Goal: Task Accomplishment & Management: Manage account settings

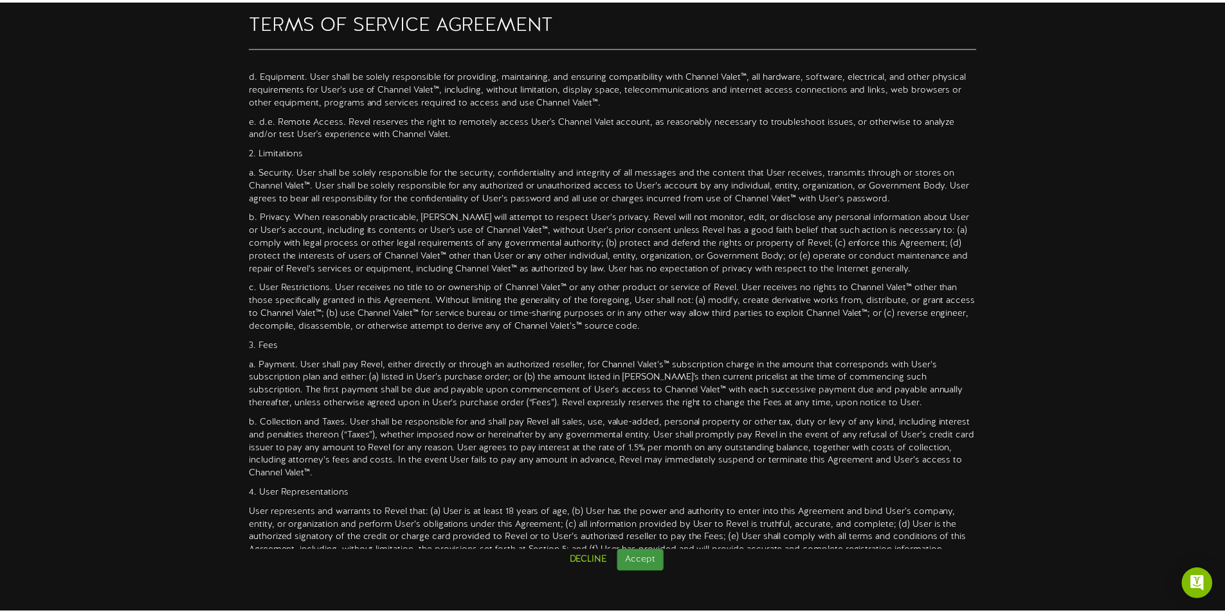
scroll to position [321, 0]
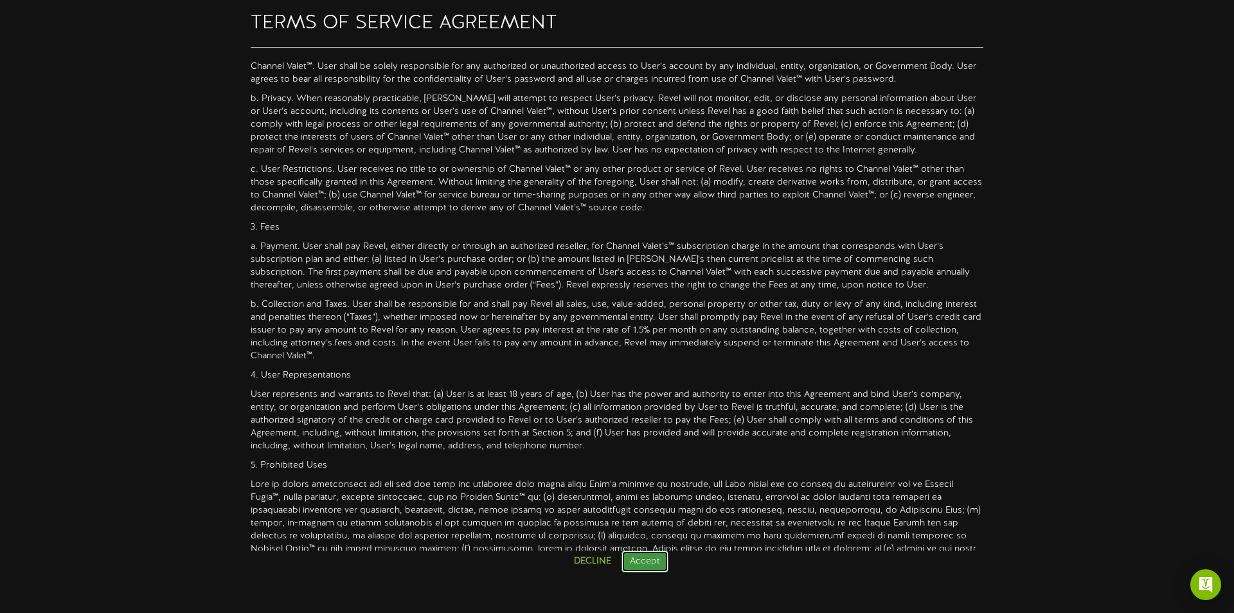
click at [659, 557] on button "Accept" at bounding box center [645, 561] width 47 height 22
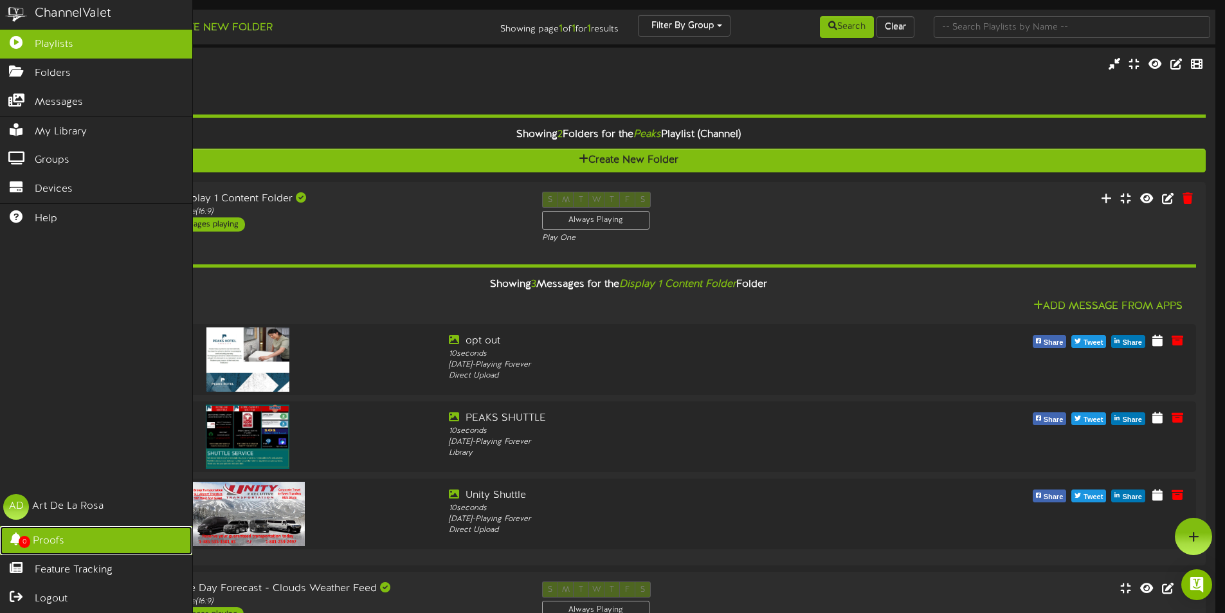
click at [44, 539] on span "Proofs" at bounding box center [49, 541] width 32 height 15
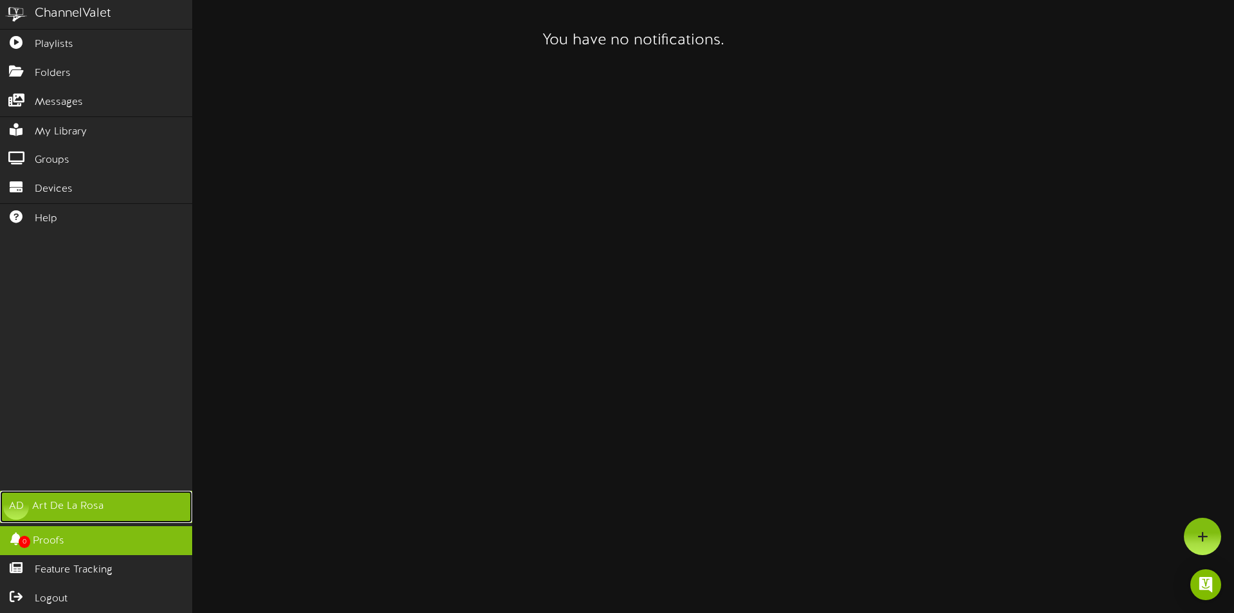
click at [40, 502] on div "Art De La Rosa" at bounding box center [67, 506] width 71 height 15
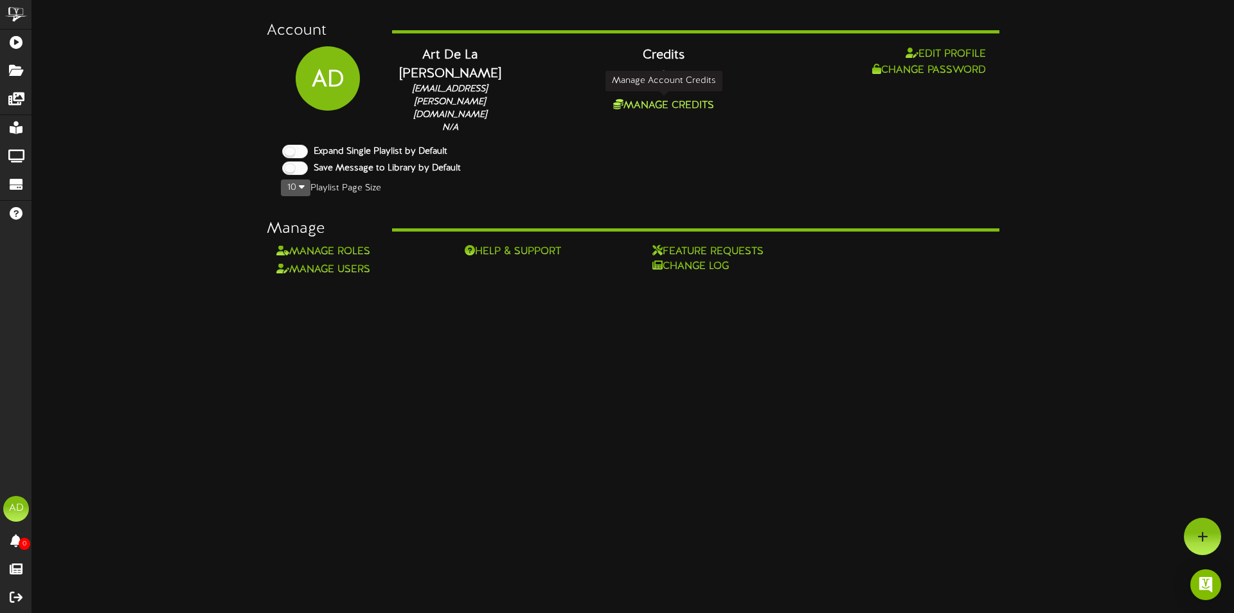
click at [668, 105] on button "Manage Credits" at bounding box center [664, 106] width 109 height 16
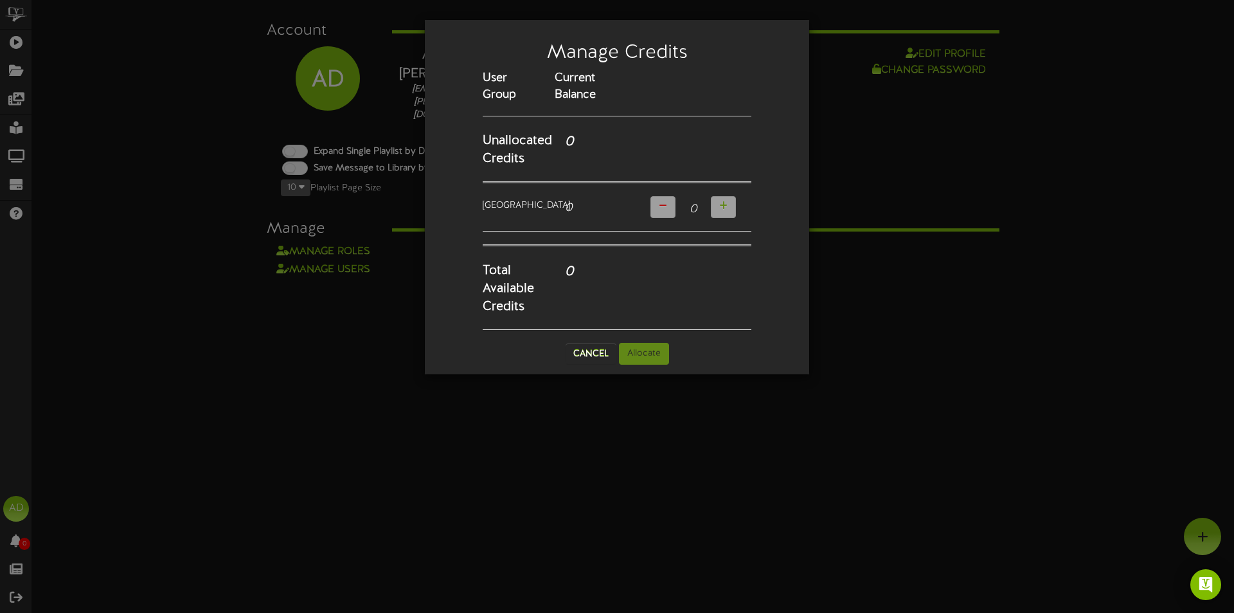
click at [561, 91] on strong "Current Balance" at bounding box center [575, 86] width 41 height 29
click at [579, 364] on button "Cancel" at bounding box center [591, 353] width 51 height 21
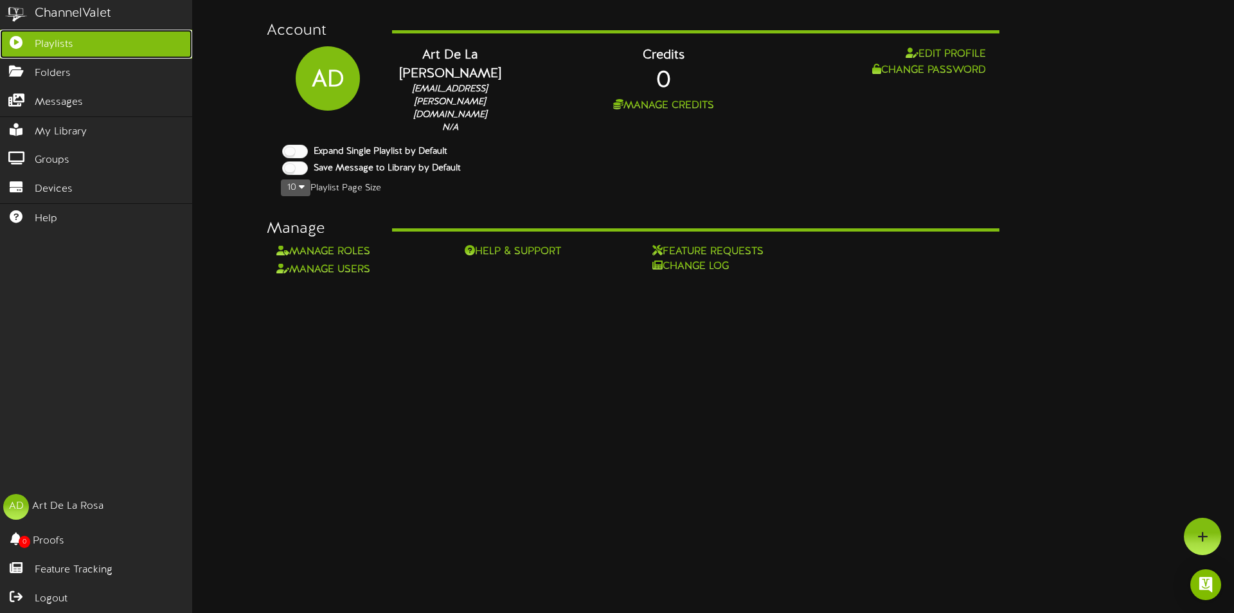
click at [28, 46] on link "Playlists" at bounding box center [96, 44] width 192 height 29
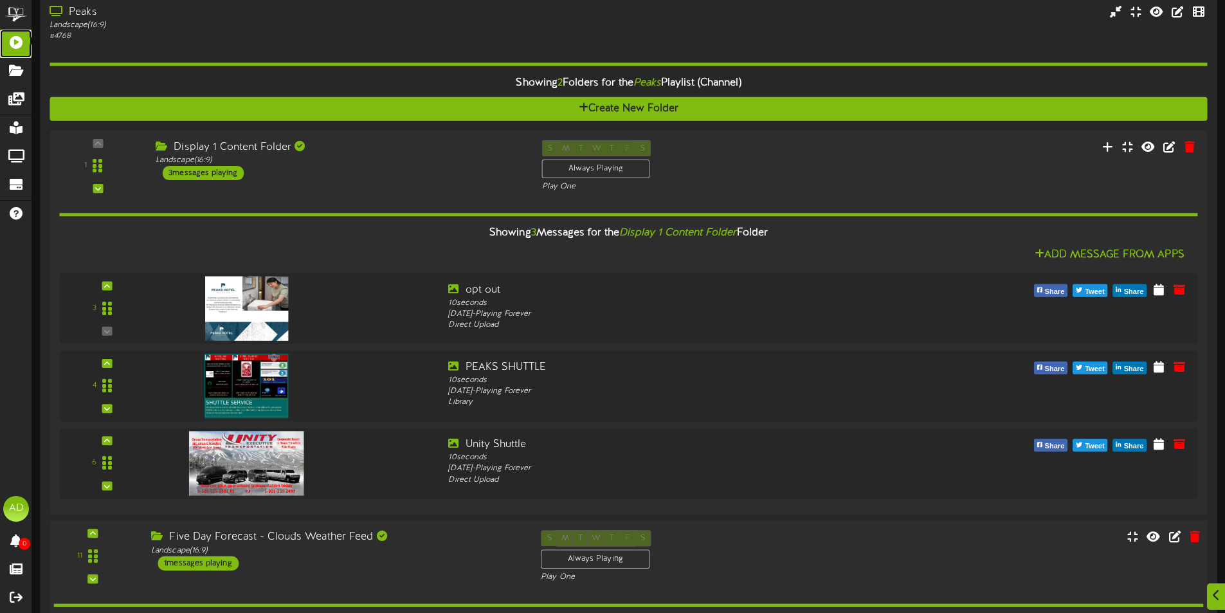
scroll to position [192, 0]
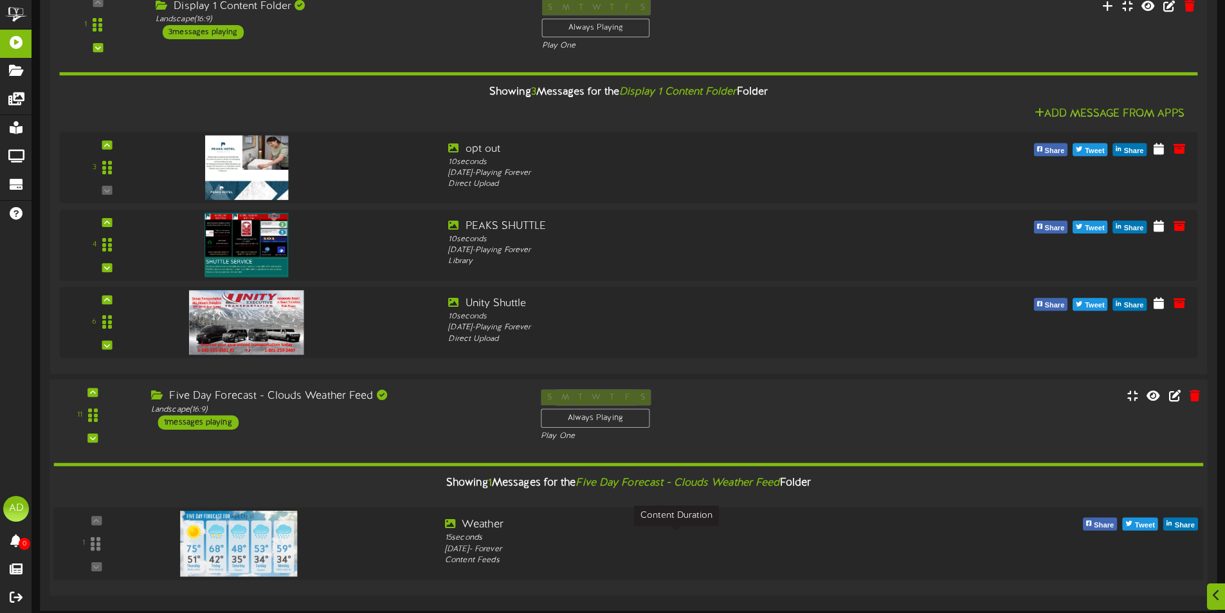
click at [565, 537] on div "15 seconds" at bounding box center [677, 538] width 464 height 12
click at [714, 559] on div "Content Feeds" at bounding box center [677, 561] width 464 height 12
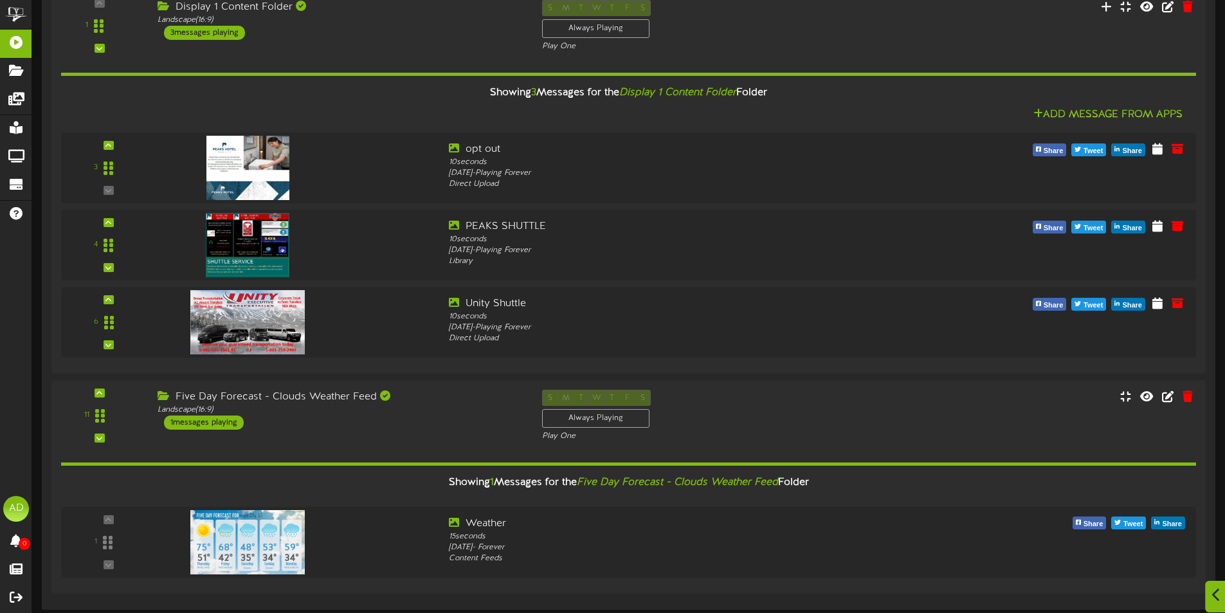
click at [1208, 594] on div at bounding box center [1216, 597] width 22 height 32
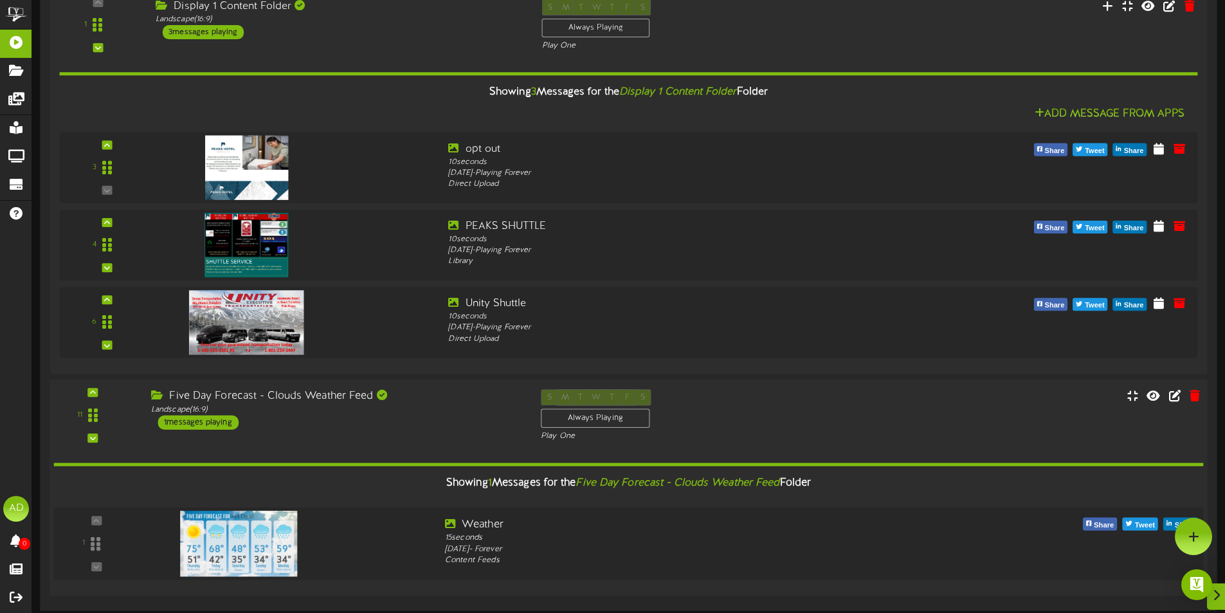
click at [97, 523] on div "1" at bounding box center [96, 543] width 77 height 53
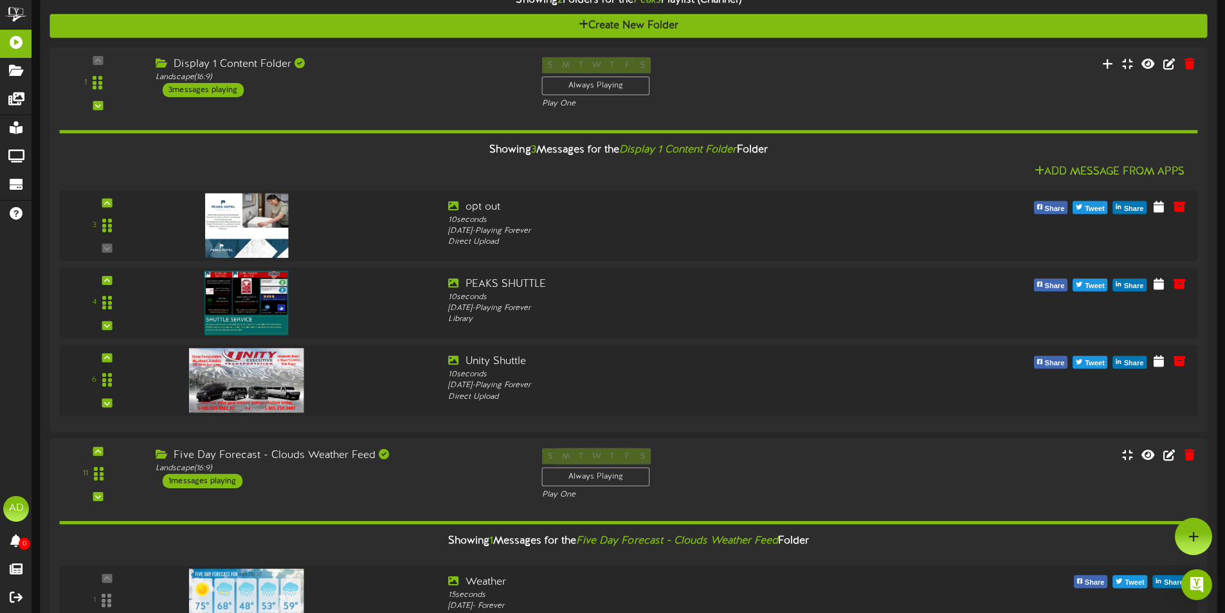
scroll to position [0, 0]
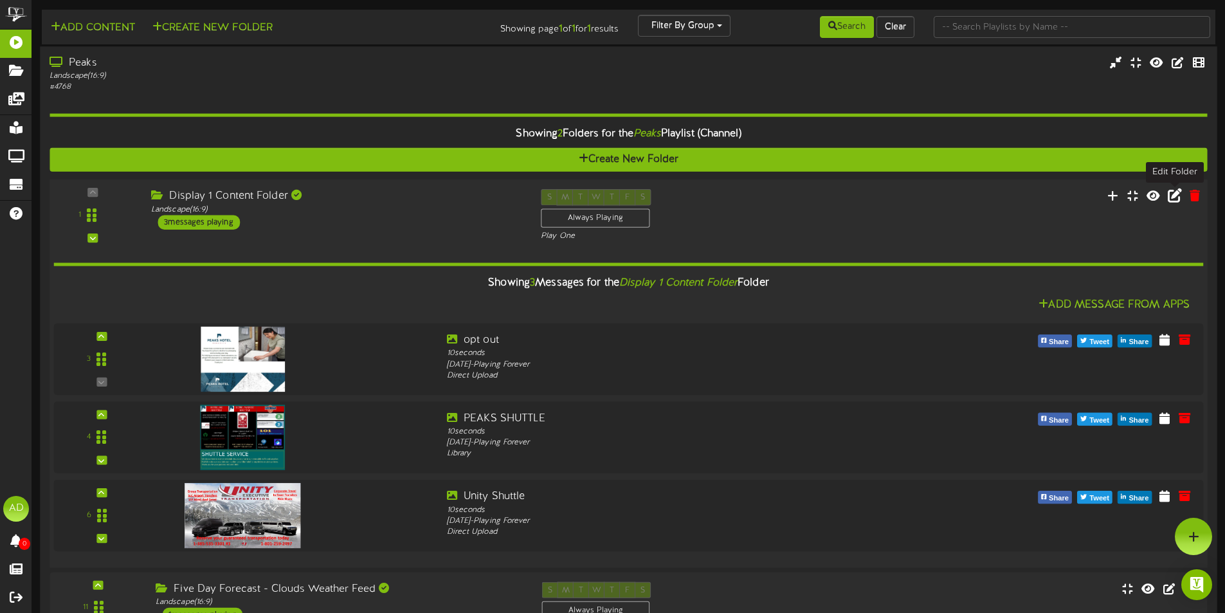
click at [1173, 199] on icon at bounding box center [1175, 195] width 14 height 14
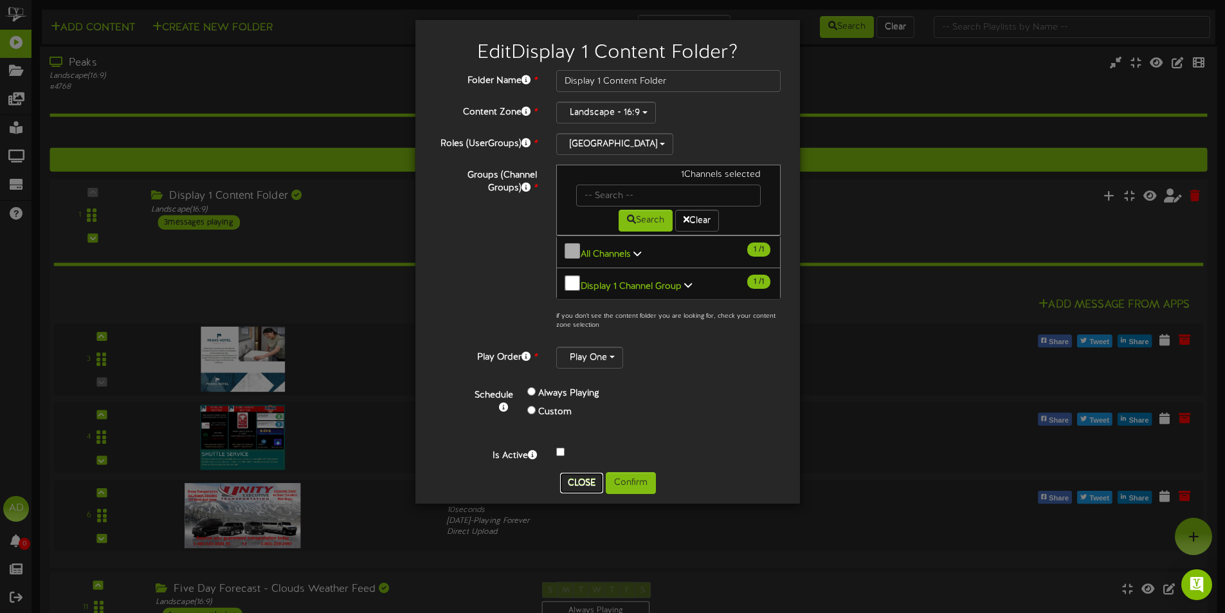
click at [579, 473] on button "Close" at bounding box center [581, 483] width 43 height 21
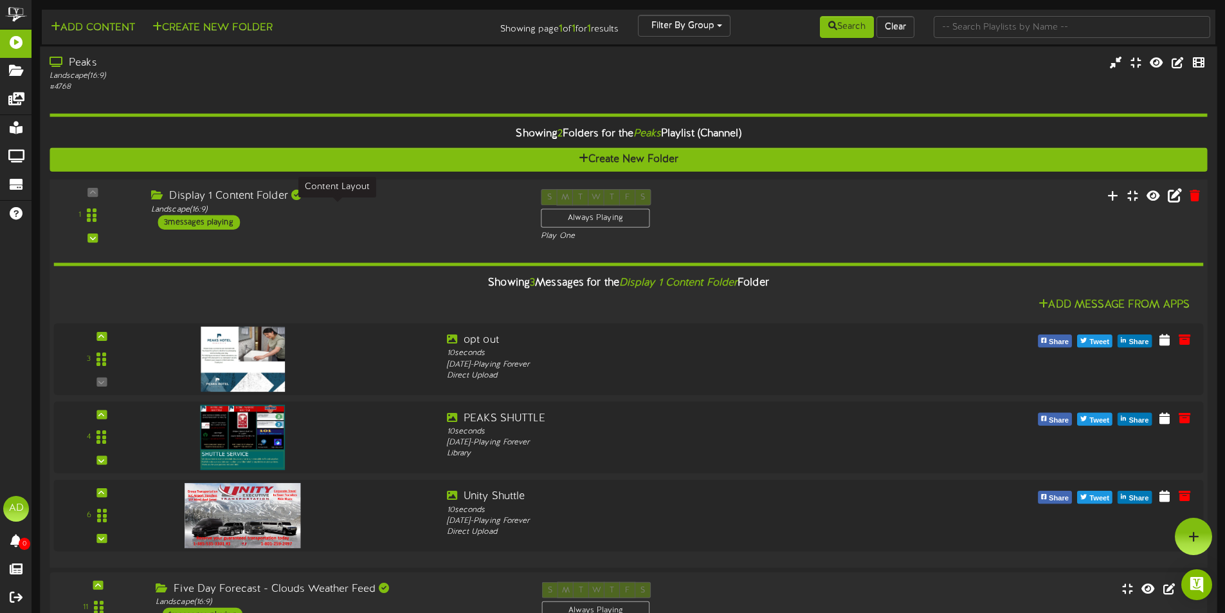
click at [455, 210] on div "Landscape ( 16:9 )" at bounding box center [336, 209] width 370 height 11
click at [278, 197] on div "Display 1 Content Folder" at bounding box center [336, 196] width 370 height 15
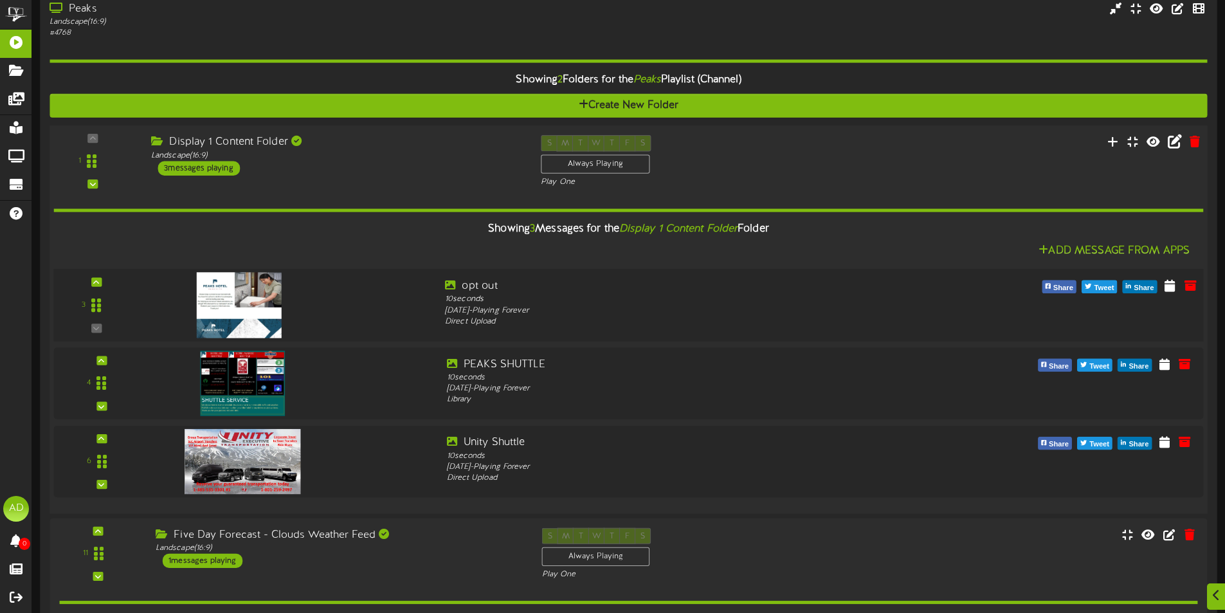
scroll to position [129, 0]
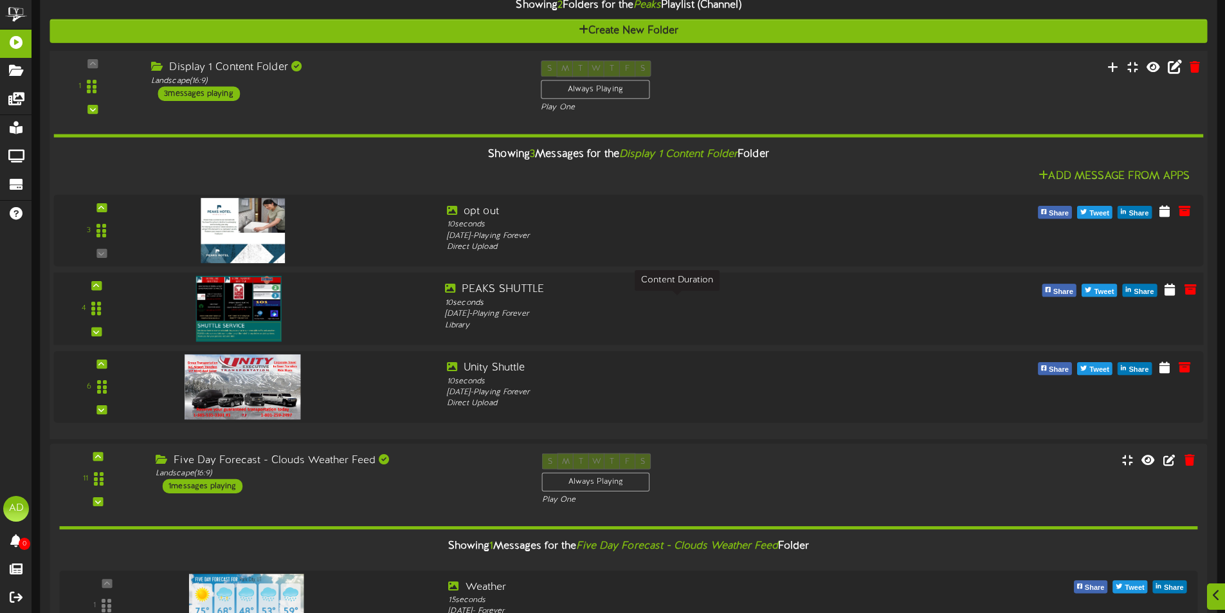
click at [543, 301] on div "10 seconds" at bounding box center [677, 303] width 464 height 12
